Goal: Transaction & Acquisition: Register for event/course

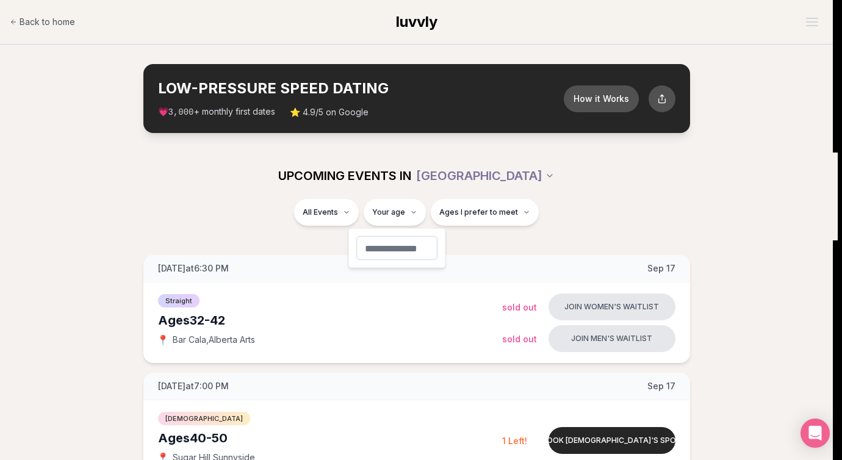
type input "**"
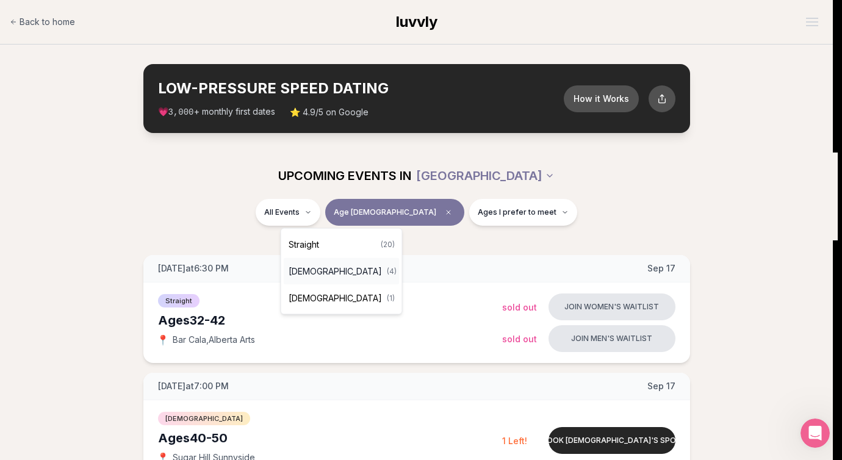
click at [329, 277] on span "[DEMOGRAPHIC_DATA]" at bounding box center [335, 271] width 93 height 12
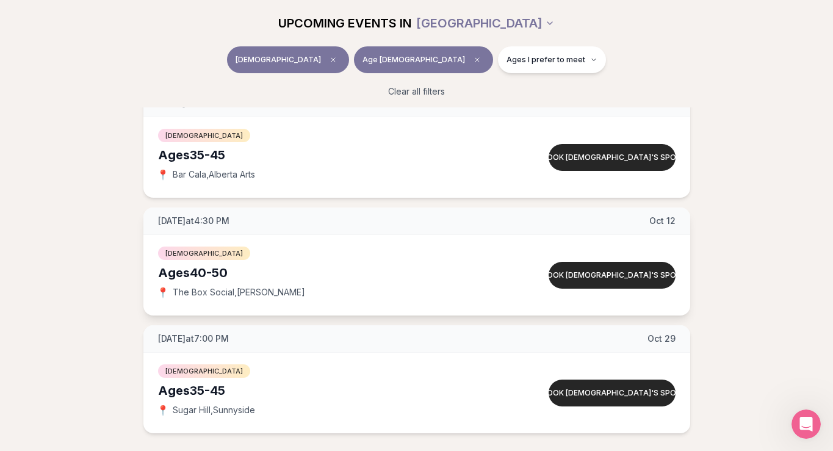
scroll to position [306, 0]
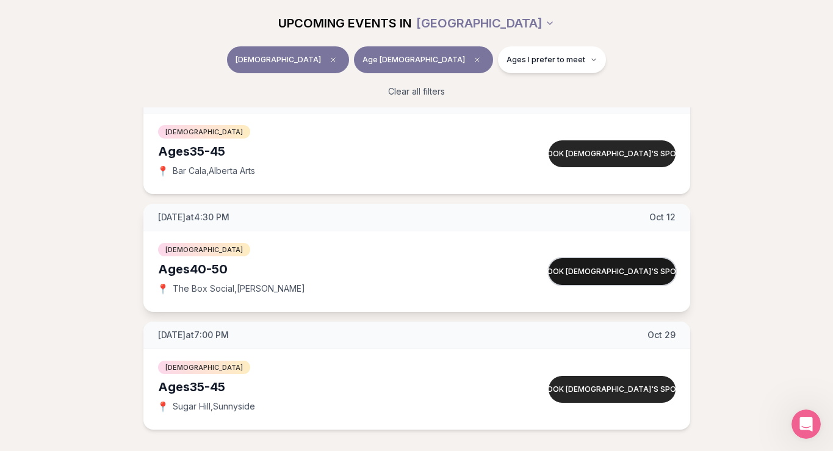
click at [587, 273] on button "Book [DEMOGRAPHIC_DATA]'s spot" at bounding box center [612, 271] width 127 height 27
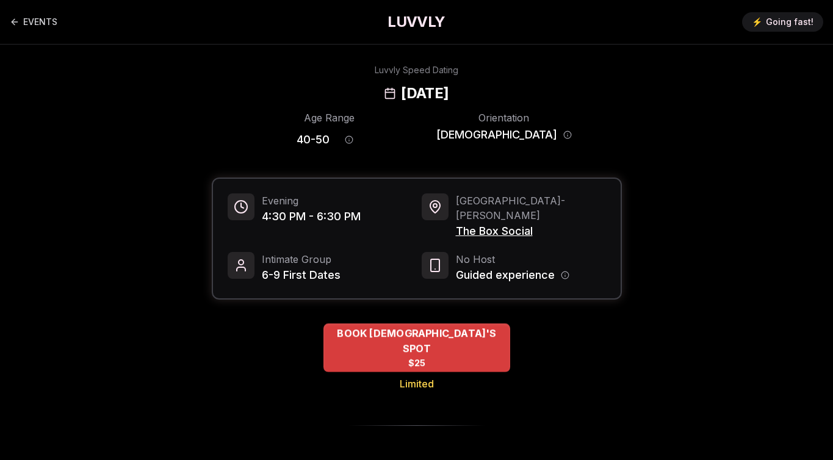
click at [384, 329] on div "BOOK [DEMOGRAPHIC_DATA]'S SPOT $25" at bounding box center [416, 347] width 187 height 49
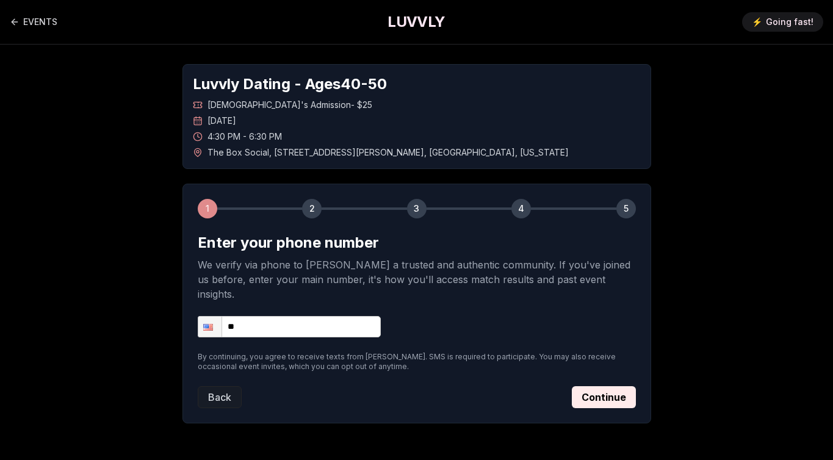
click at [332, 316] on input "**" at bounding box center [289, 326] width 183 height 21
type input "**********"
click at [625, 386] on button "Continue" at bounding box center [604, 397] width 64 height 22
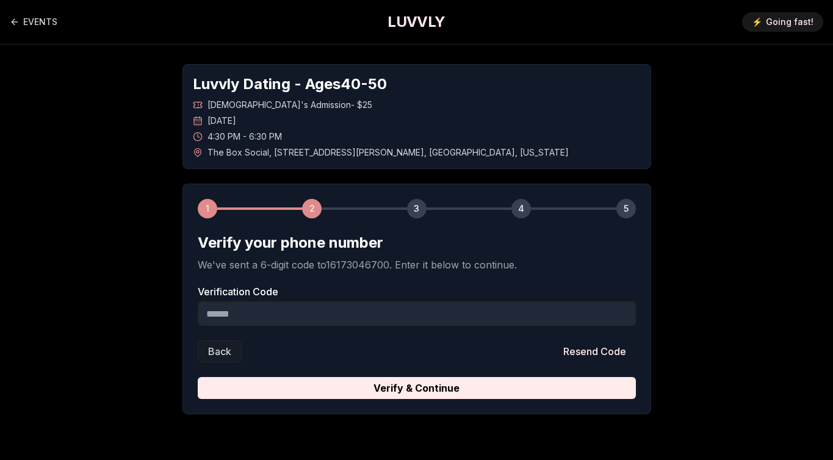
click at [382, 306] on input "Verification Code" at bounding box center [417, 313] width 438 height 24
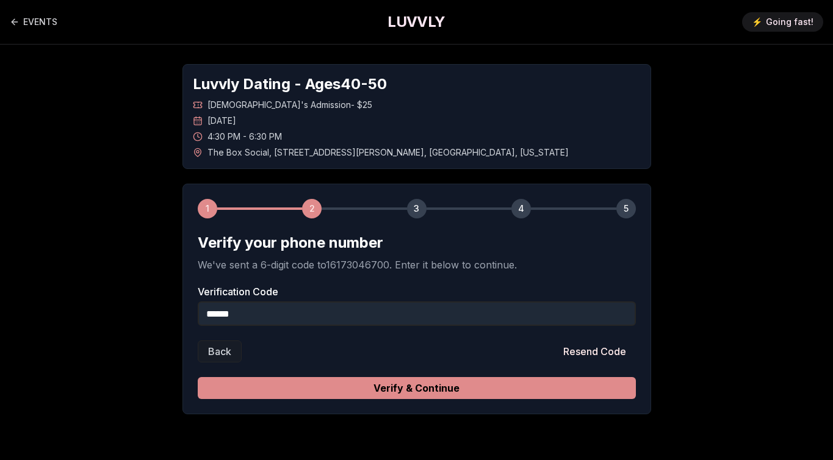
type input "******"
click at [390, 383] on button "Verify & Continue" at bounding box center [417, 388] width 438 height 22
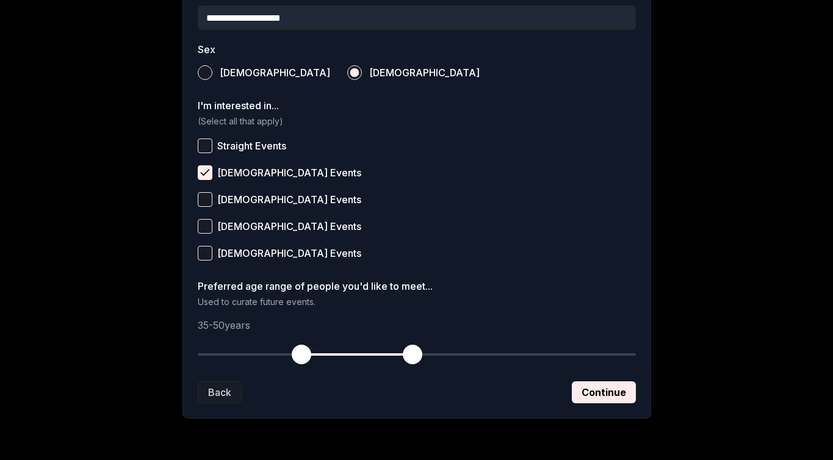
scroll to position [429, 0]
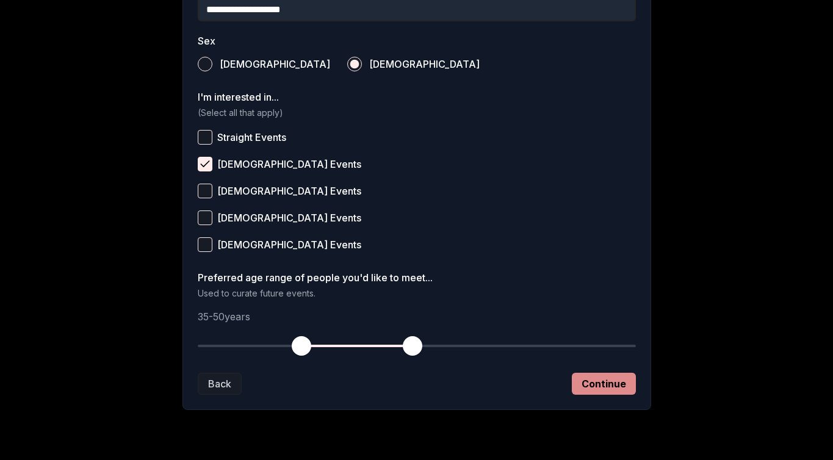
click at [607, 382] on button "Continue" at bounding box center [604, 384] width 64 height 22
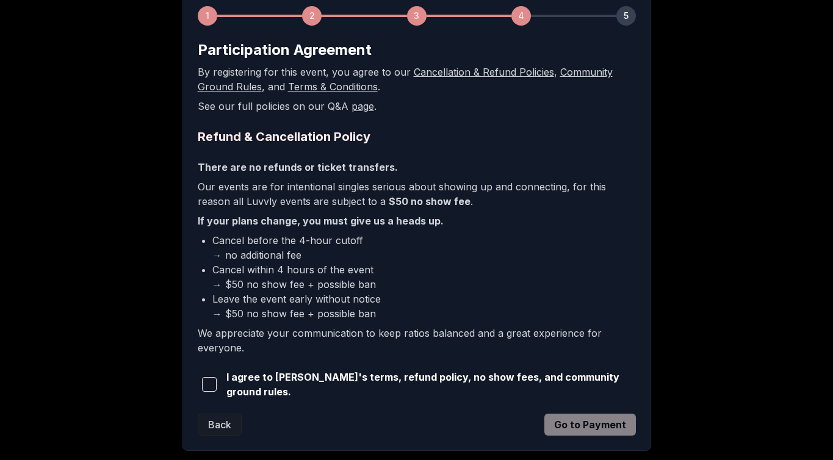
scroll to position [204, 0]
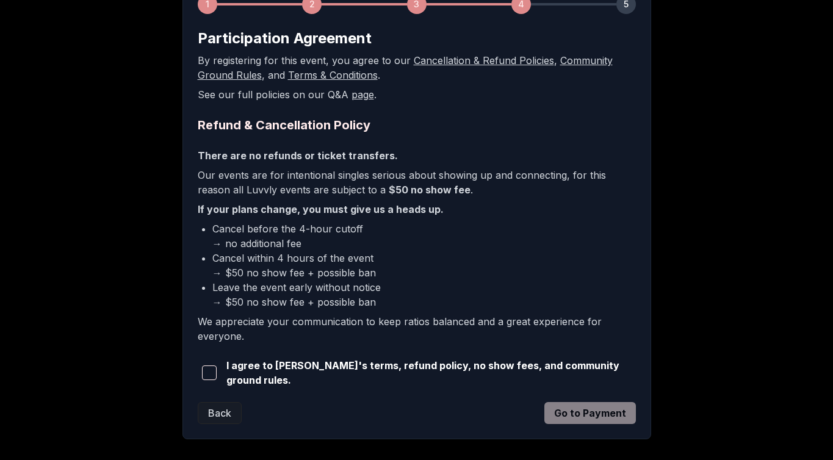
click at [204, 373] on span "button" at bounding box center [209, 372] width 15 height 15
click at [587, 411] on button "Go to Payment" at bounding box center [590, 413] width 92 height 22
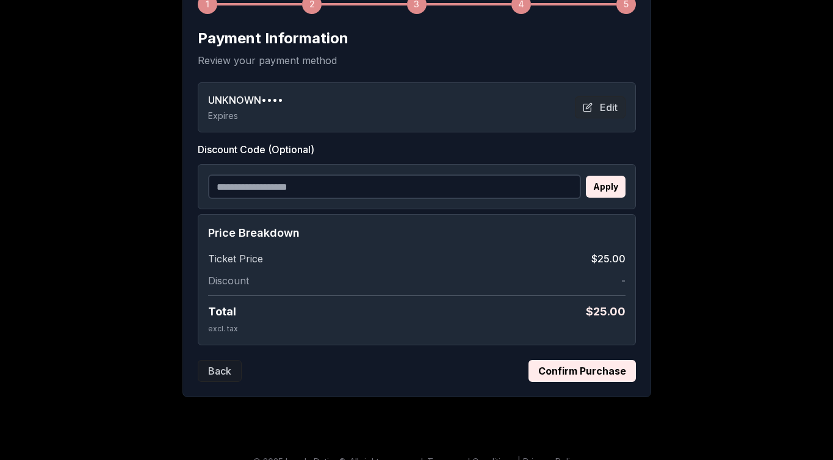
click at [587, 374] on button "Confirm Purchase" at bounding box center [581, 371] width 107 height 22
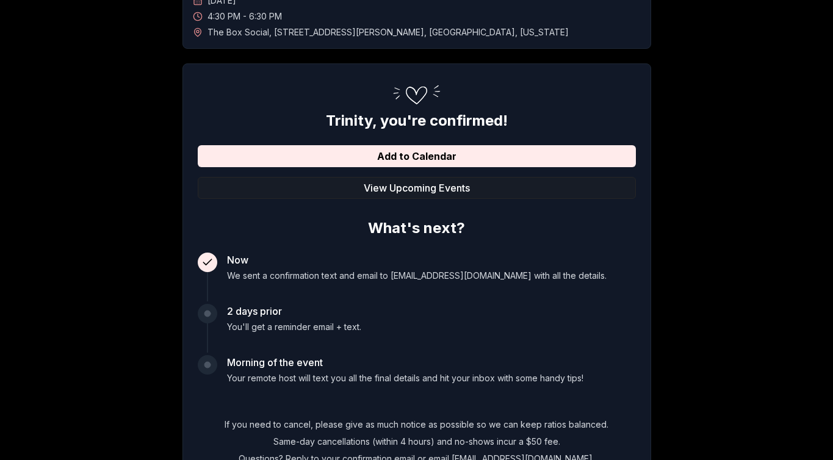
scroll to position [117, 0]
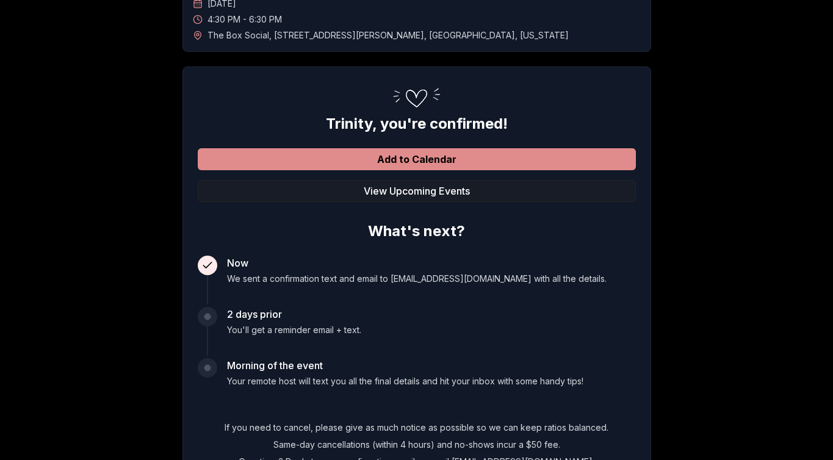
click at [394, 163] on button "Add to Calendar" at bounding box center [417, 159] width 438 height 22
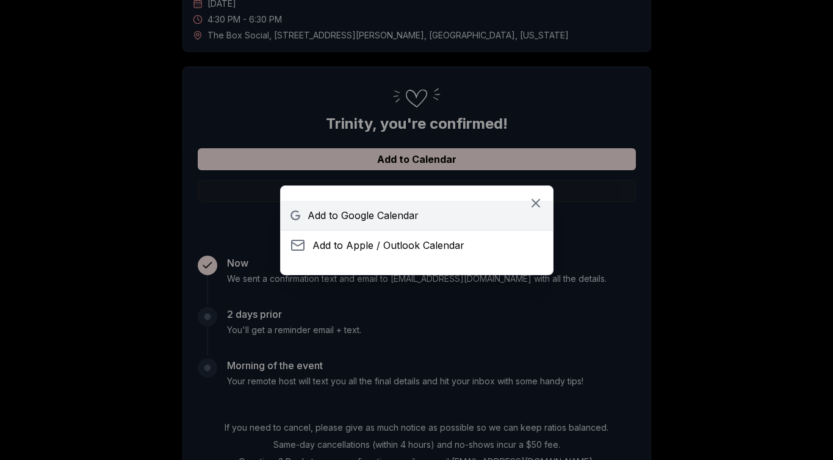
click at [387, 214] on span "Add to Google Calendar" at bounding box center [363, 215] width 111 height 15
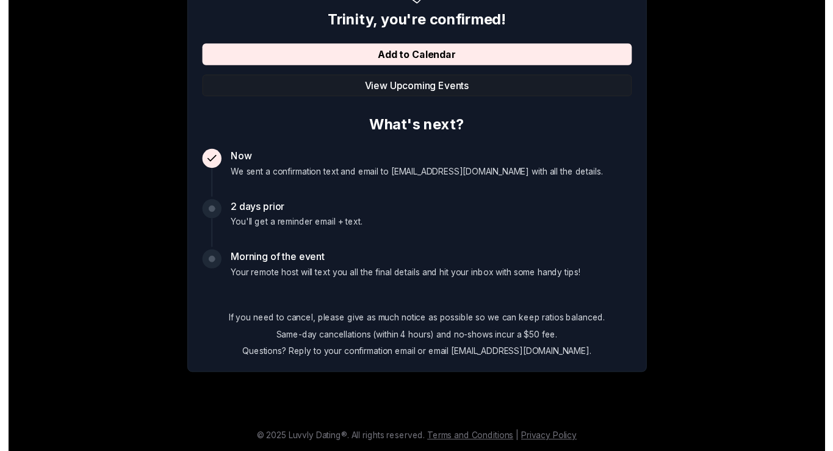
scroll to position [0, 0]
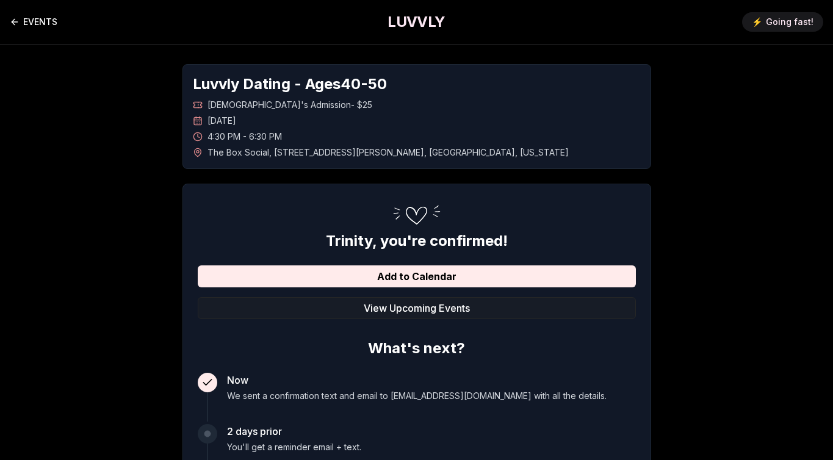
click at [37, 19] on link "EVENTS" at bounding box center [34, 22] width 48 height 24
